Goal: Task Accomplishment & Management: Use online tool/utility

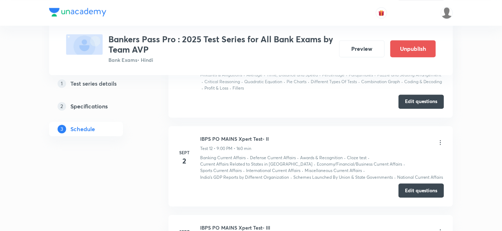
scroll to position [1383, 0]
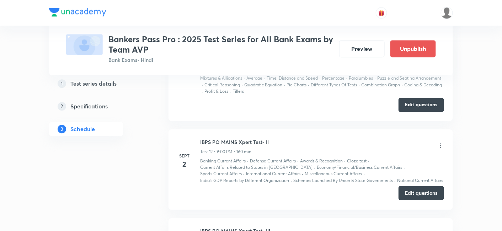
click at [404, 194] on button "Edit questions" at bounding box center [420, 193] width 45 height 14
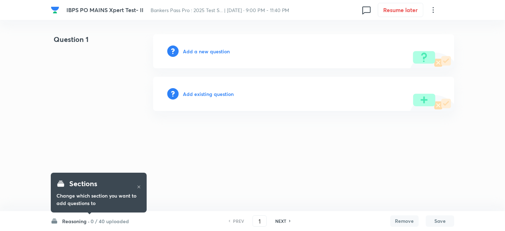
click at [119, 219] on h6 "0 / 40 uploaded" at bounding box center [110, 220] width 38 height 7
